Goal: Task Accomplishment & Management: Complete application form

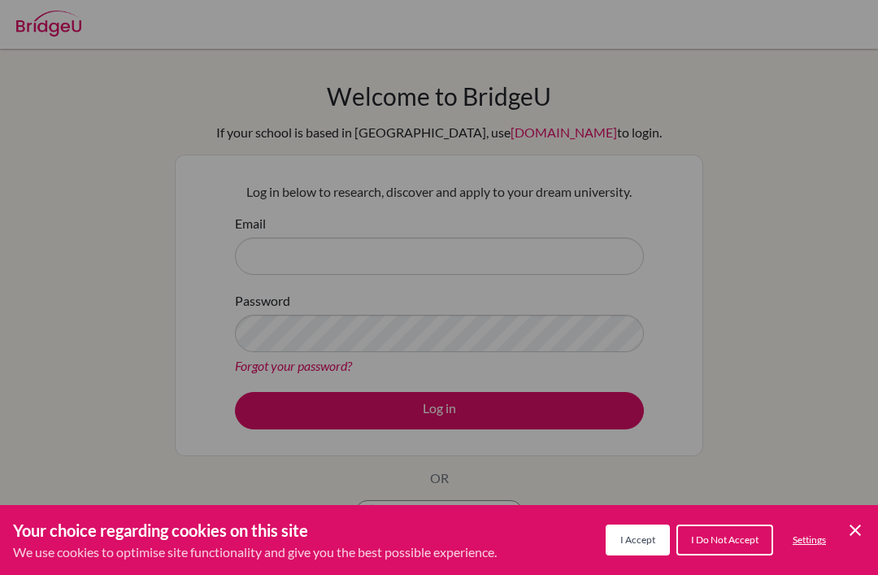
scroll to position [106, 0]
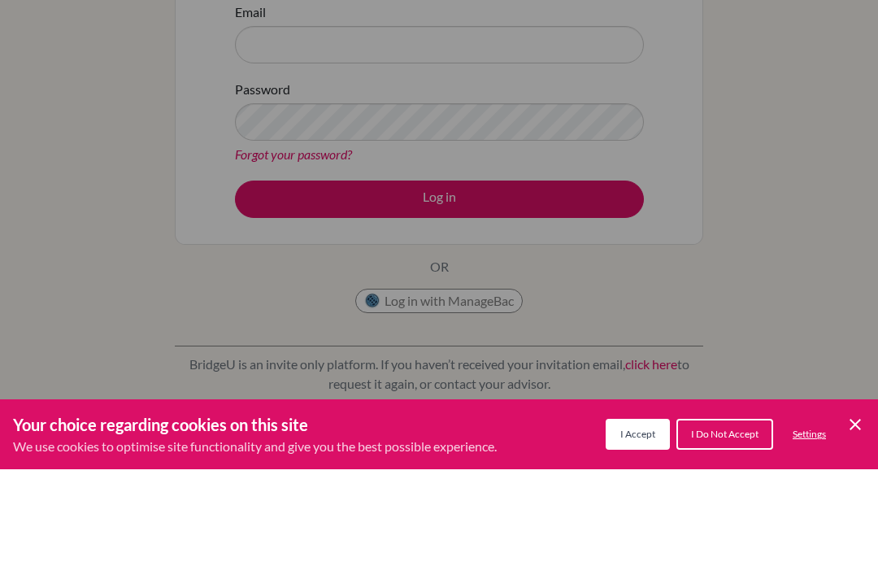
click at [852, 539] on div "Welcome to [GEOGRAPHIC_DATA] If your school is based in [GEOGRAPHIC_DATA], use …" at bounding box center [439, 241] width 878 height 597
click at [866, 532] on div "Welcome to [GEOGRAPHIC_DATA] If your school is based in [GEOGRAPHIC_DATA], use …" at bounding box center [439, 241] width 878 height 597
click at [847, 519] on div "Welcome to [GEOGRAPHIC_DATA] If your school is based in [GEOGRAPHIC_DATA], use …" at bounding box center [439, 241] width 878 height 597
click at [635, 527] on div "Welcome to [GEOGRAPHIC_DATA] If your school is based in [GEOGRAPHIC_DATA], use …" at bounding box center [439, 241] width 878 height 597
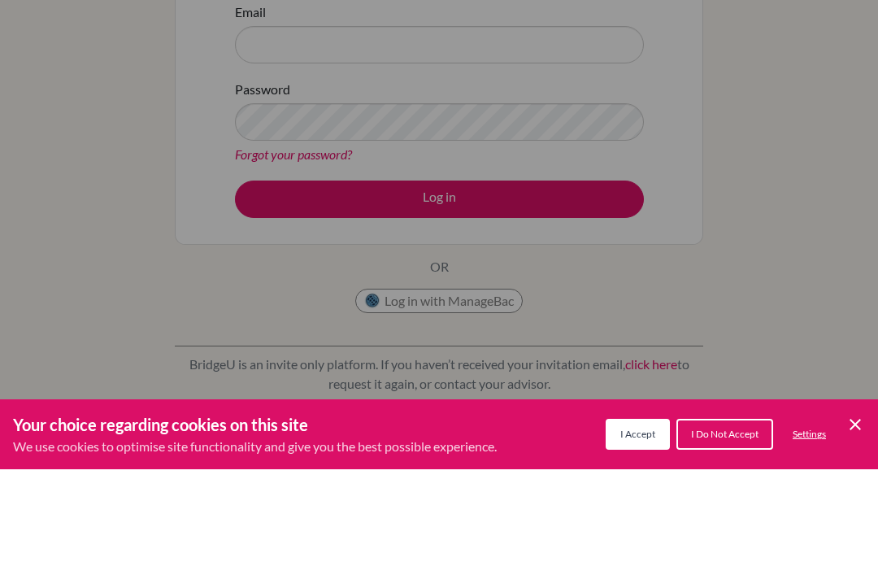
click at [641, 532] on div "Welcome to [GEOGRAPHIC_DATA] If your school is based in [GEOGRAPHIC_DATA], use …" at bounding box center [439, 241] width 878 height 597
click at [655, 538] on div "Welcome to [GEOGRAPHIC_DATA] If your school is based in [GEOGRAPHIC_DATA], use …" at bounding box center [439, 241] width 878 height 597
click at [654, 537] on div "Welcome to [GEOGRAPHIC_DATA] If your school is based in [GEOGRAPHIC_DATA], use …" at bounding box center [439, 241] width 878 height 597
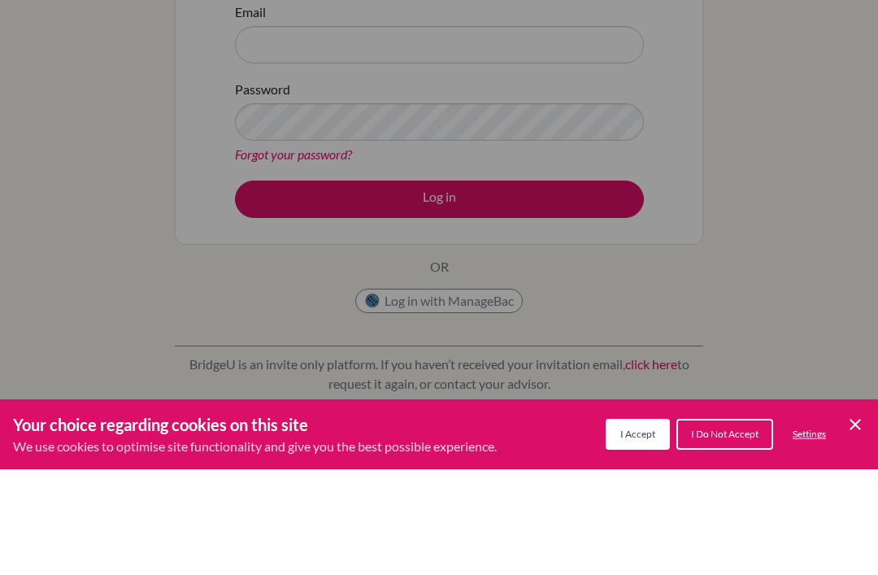
click at [855, 531] on div "Welcome to [GEOGRAPHIC_DATA] If your school is based in [GEOGRAPHIC_DATA], use …" at bounding box center [439, 241] width 878 height 597
click at [855, 530] on div "Welcome to [GEOGRAPHIC_DATA] If your school is based in [GEOGRAPHIC_DATA], use …" at bounding box center [439, 241] width 878 height 597
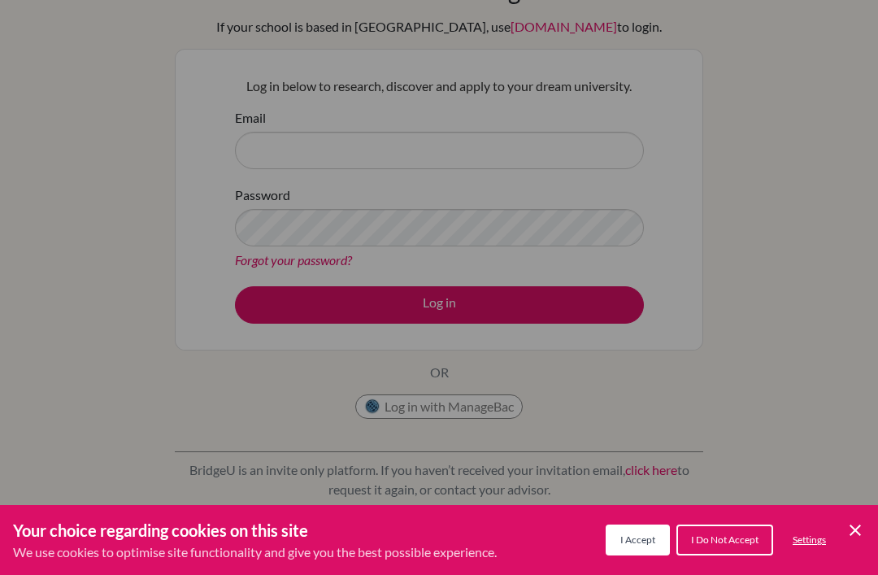
click at [859, 539] on icon "Cookie Control Close Icon" at bounding box center [856, 530] width 20 height 20
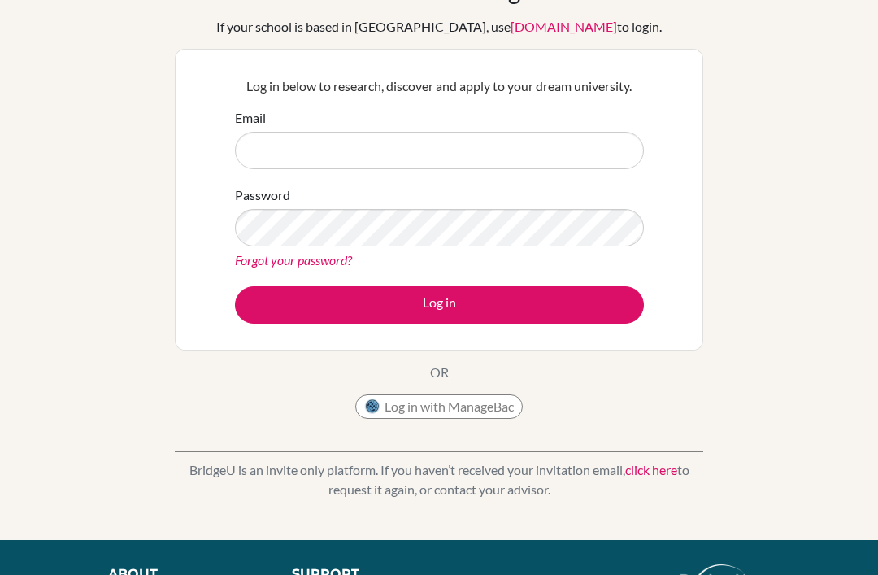
click at [249, 119] on label "Email" at bounding box center [250, 118] width 31 height 20
click at [249, 132] on input "Email" at bounding box center [439, 150] width 409 height 37
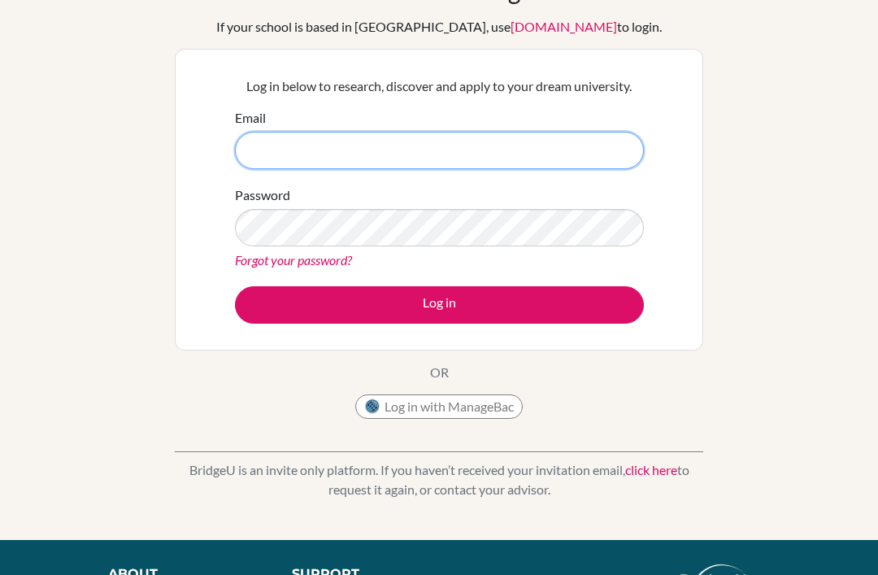
click at [277, 159] on input "Email" at bounding box center [439, 150] width 409 height 37
type input "[PERSON_NAME][EMAIL_ADDRESS][DOMAIN_NAME]"
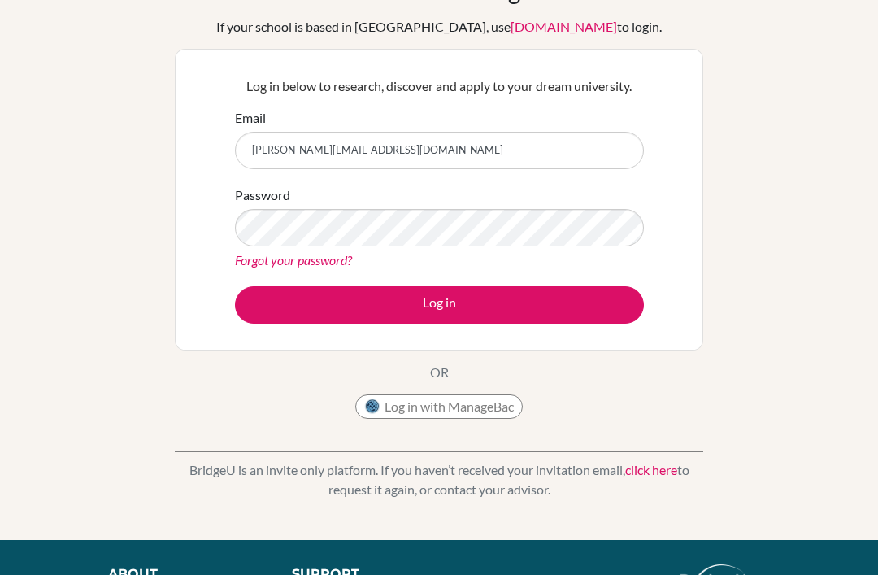
click at [291, 314] on button "Log in" at bounding box center [439, 304] width 409 height 37
